Goal: Check status: Check status

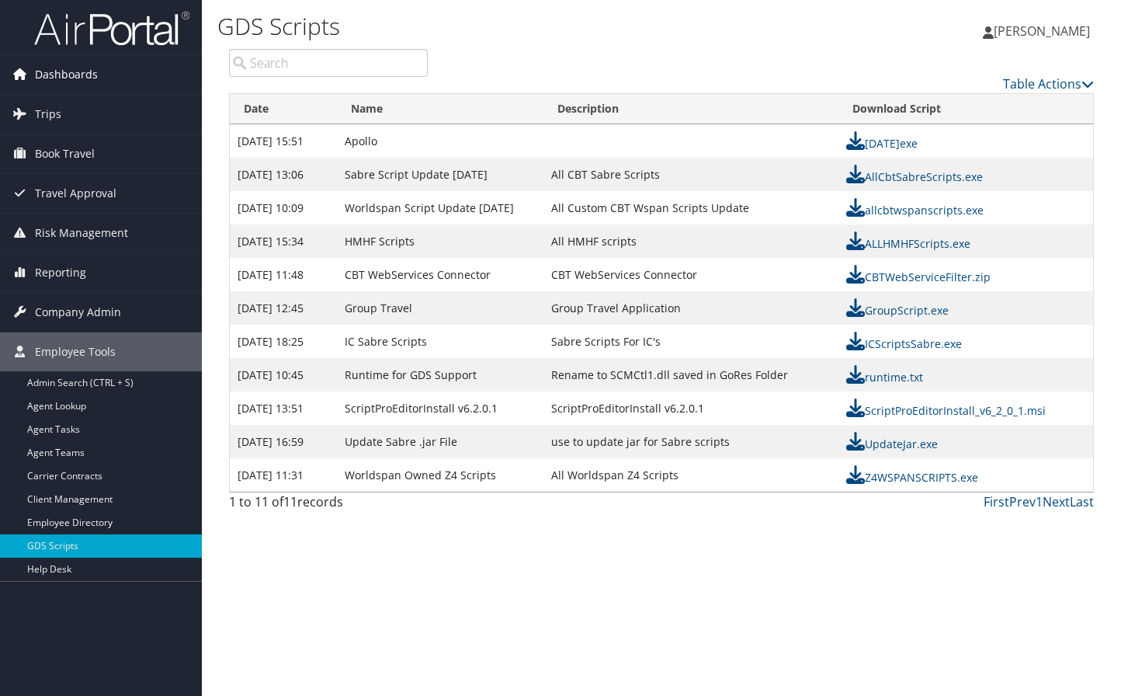
click at [88, 76] on span "Dashboards" at bounding box center [66, 74] width 63 height 39
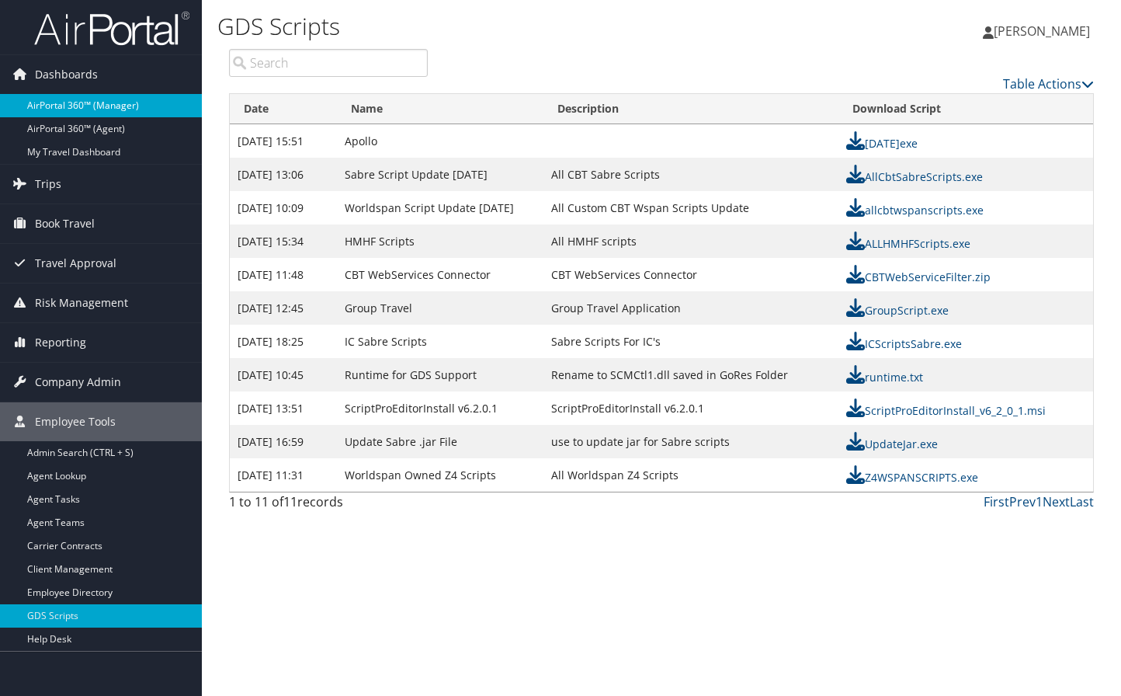
click at [119, 113] on link "AirPortal 360™ (Manager)" at bounding box center [101, 105] width 202 height 23
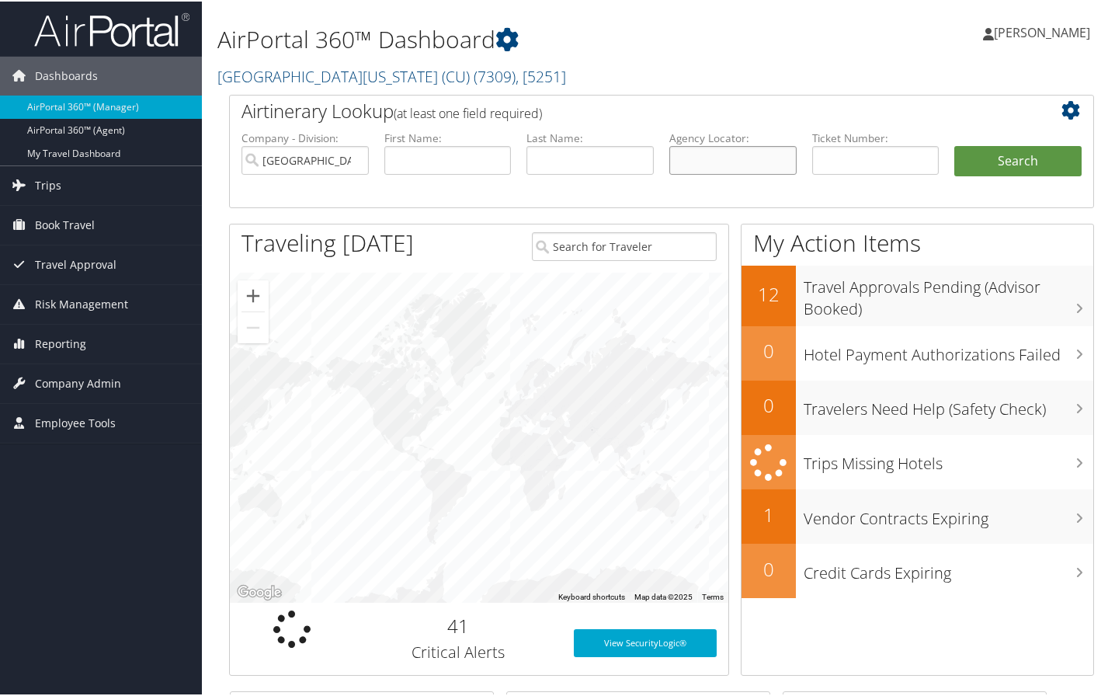
click at [757, 159] on input "text" at bounding box center [732, 158] width 127 height 29
type input "d4y7qr"
click at [954, 144] on button "Search" at bounding box center [1017, 159] width 127 height 31
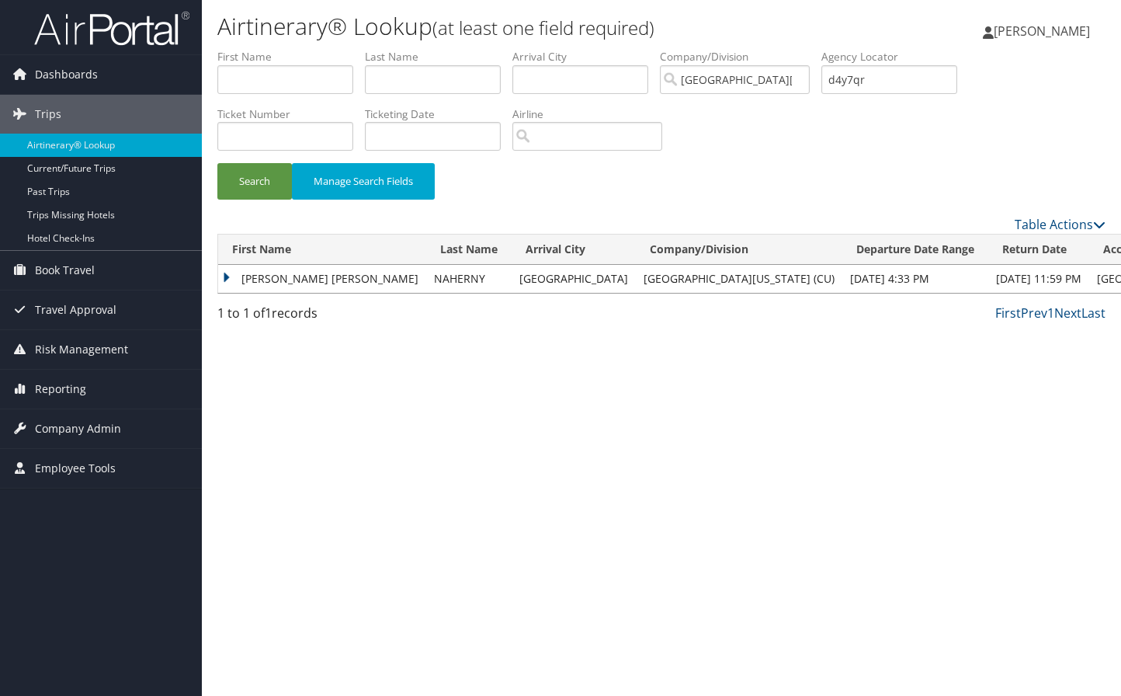
click at [313, 270] on td "[PERSON_NAME] [PERSON_NAME]" at bounding box center [322, 279] width 208 height 28
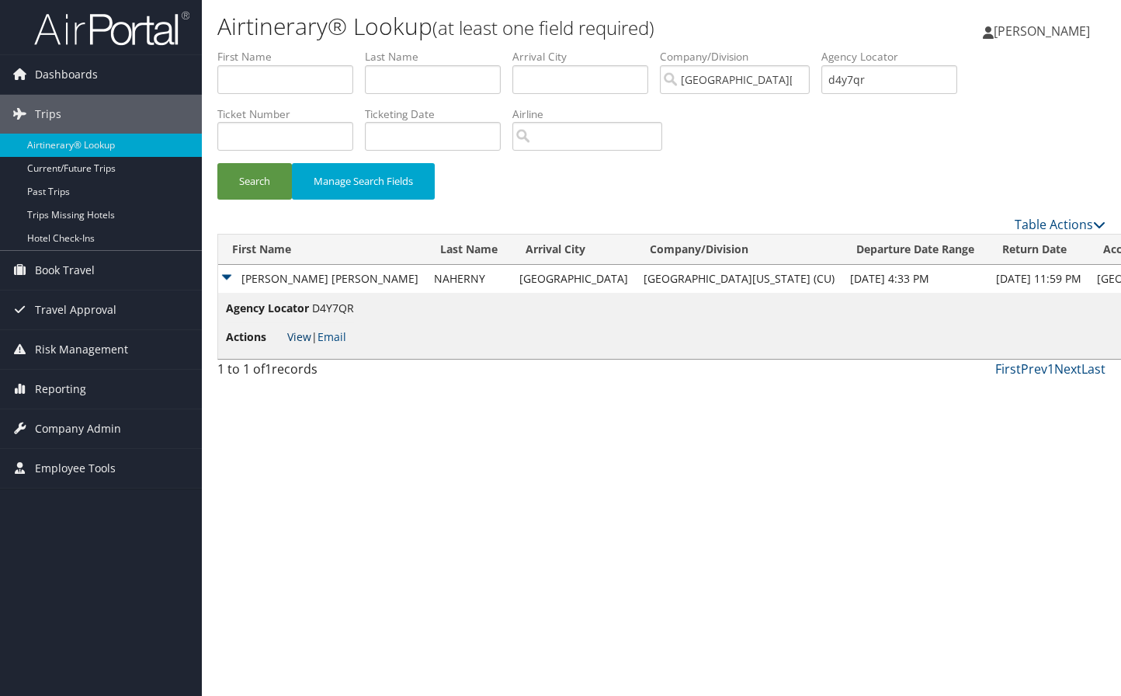
click at [297, 332] on link "View" at bounding box center [299, 336] width 24 height 15
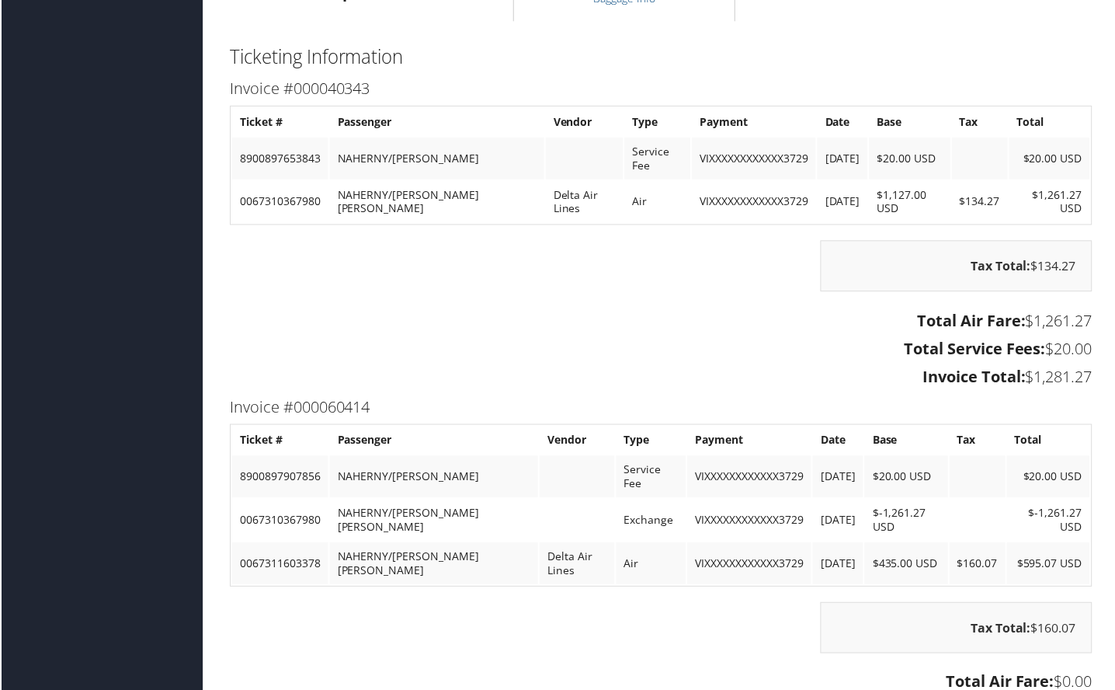
scroll to position [2174, 0]
